Goal: Navigation & Orientation: Go to known website

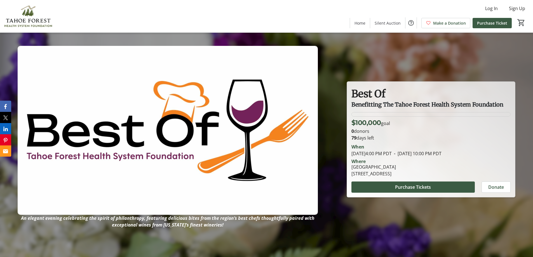
click at [230, 17] on div "Log In Sign Up Home Silent Auction Make a Donation Purchase Ticket 0" at bounding box center [266, 16] width 533 height 32
